Goal: Task Accomplishment & Management: Use online tool/utility

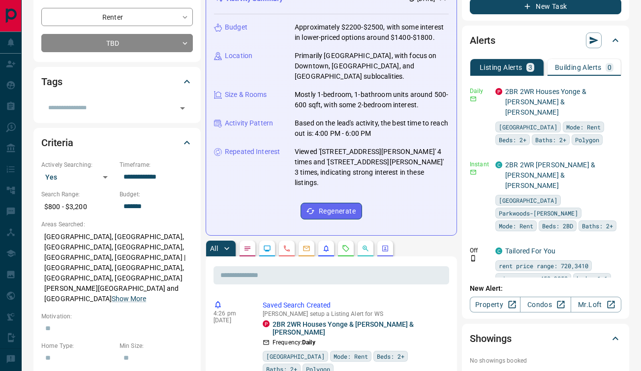
scroll to position [153, 0]
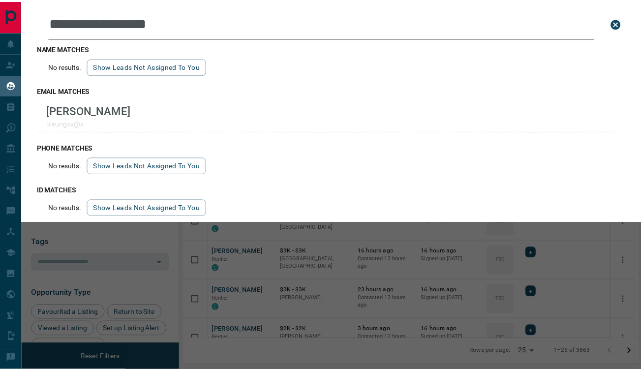
scroll to position [276, 455]
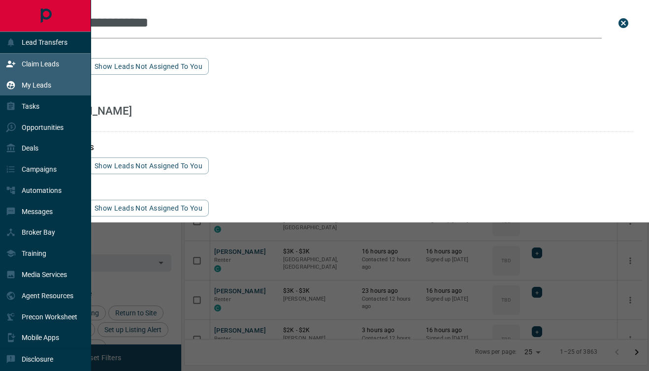
click at [31, 66] on p "Claim Leads" at bounding box center [40, 64] width 37 height 8
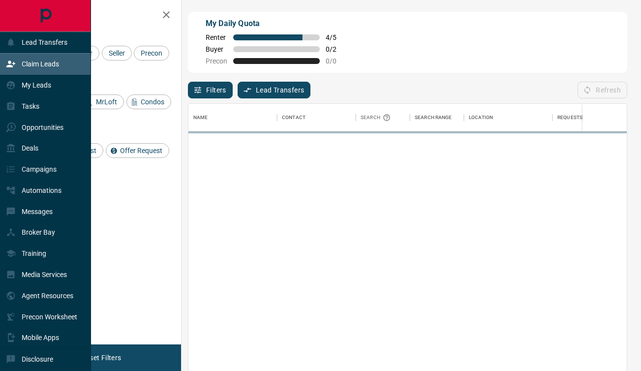
scroll to position [274, 431]
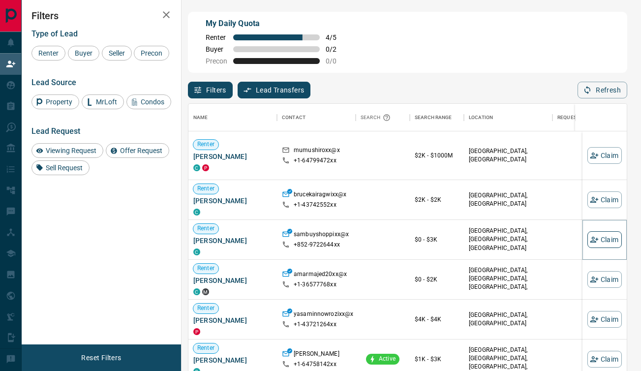
click at [610, 243] on button "Claim" at bounding box center [605, 239] width 34 height 17
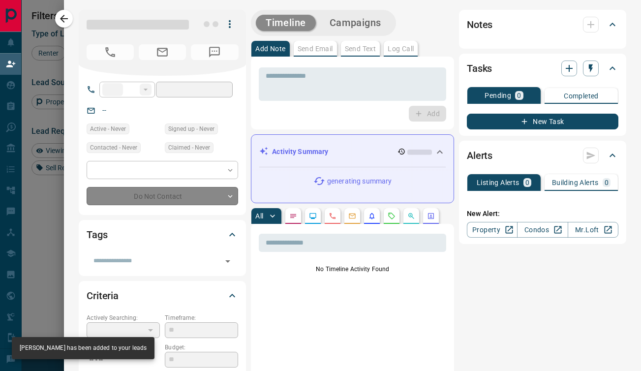
type input "****"
type input "**********"
type input "**"
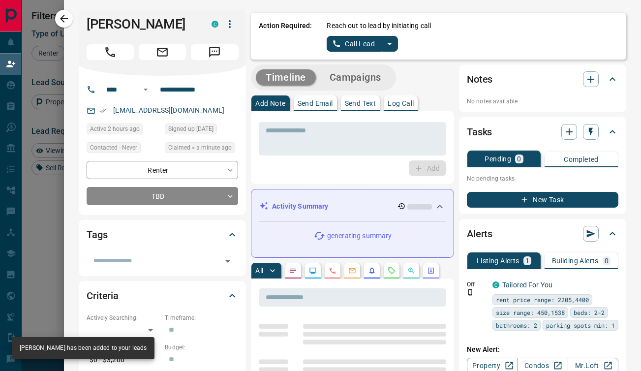
click at [387, 43] on icon "split button" at bounding box center [390, 44] width 12 height 12
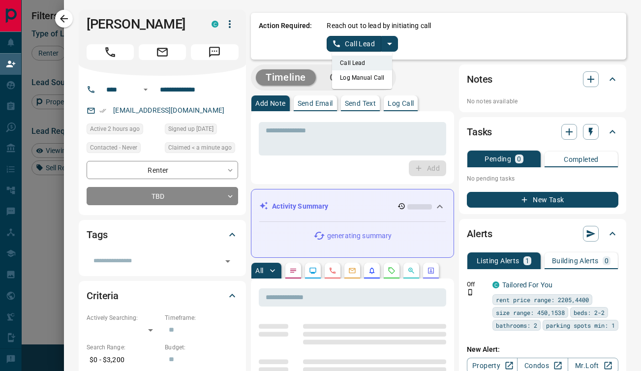
click at [354, 75] on li "Log Manual Call" at bounding box center [362, 77] width 60 height 15
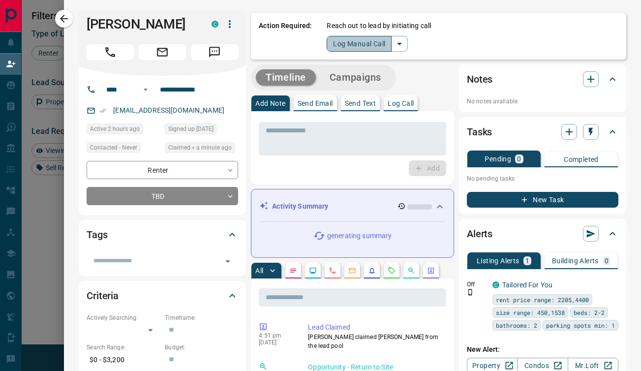
click at [336, 48] on button "Log Manual Call" at bounding box center [359, 44] width 65 height 16
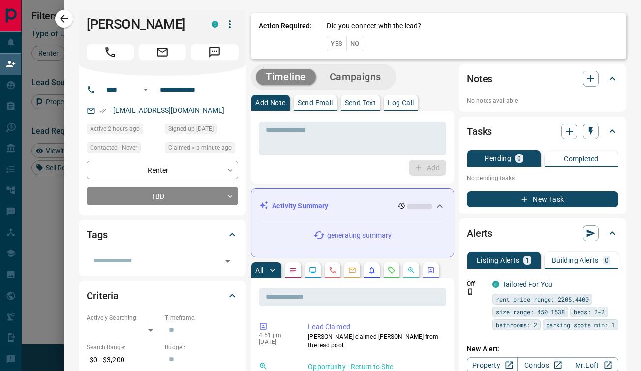
click at [336, 47] on button "Yes" at bounding box center [337, 43] width 20 height 15
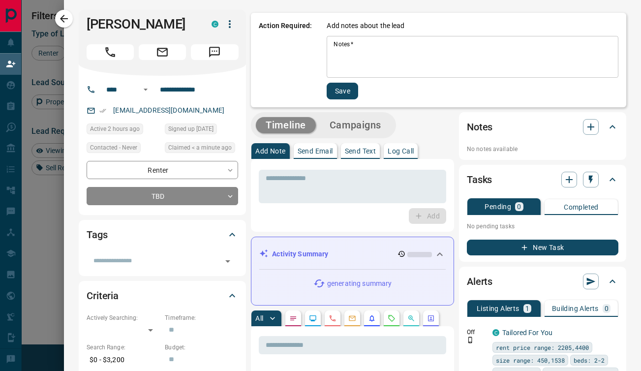
click at [344, 44] on textarea "Notes   *" at bounding box center [473, 56] width 278 height 33
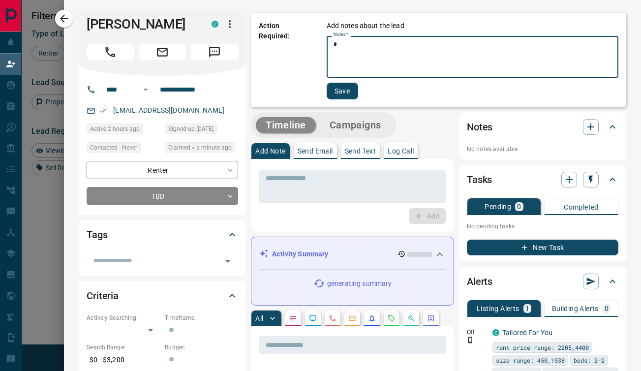
type textarea "*"
click at [329, 89] on button "Save" at bounding box center [343, 91] width 32 height 17
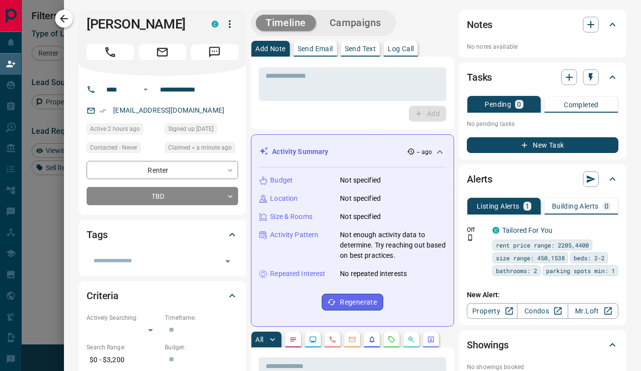
click at [64, 19] on icon "button" at bounding box center [64, 19] width 8 height 8
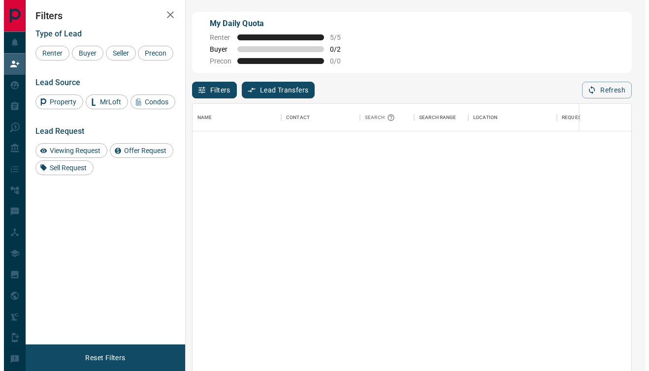
scroll to position [0, 0]
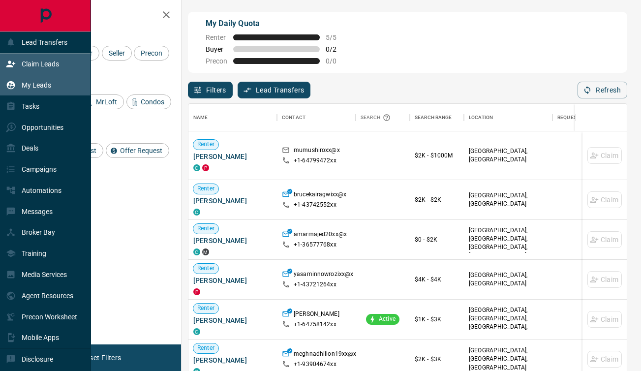
click at [20, 86] on div "My Leads" at bounding box center [28, 85] width 45 height 16
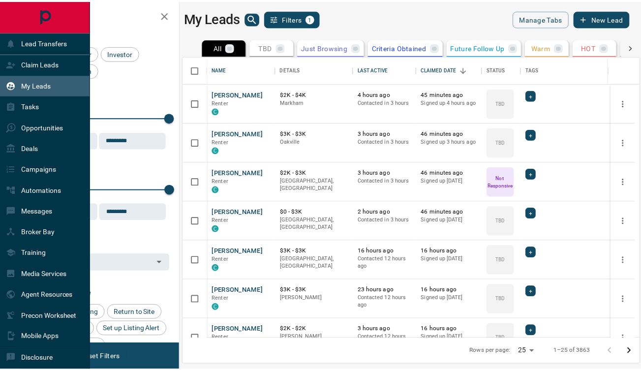
scroll to position [276, 455]
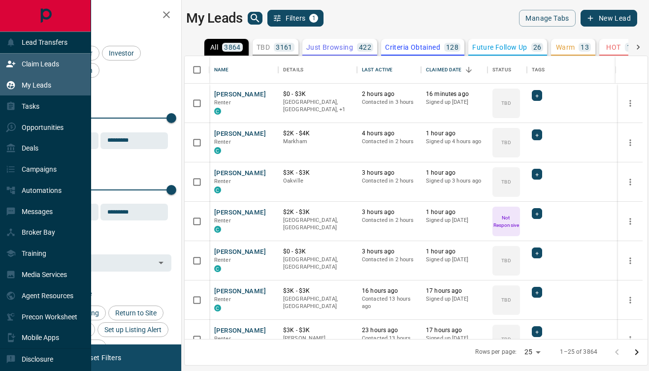
click at [14, 65] on icon at bounding box center [11, 64] width 10 height 10
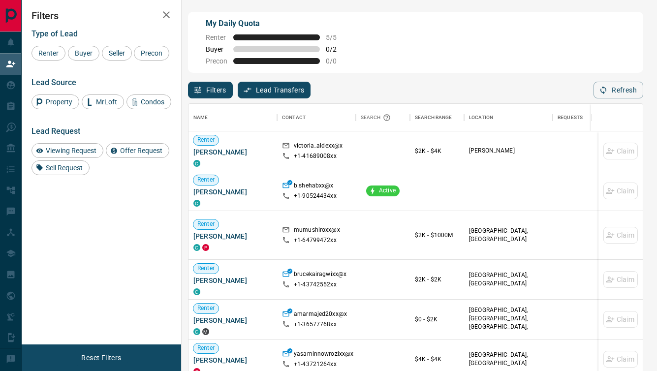
scroll to position [274, 447]
